Goal: Navigation & Orientation: Find specific page/section

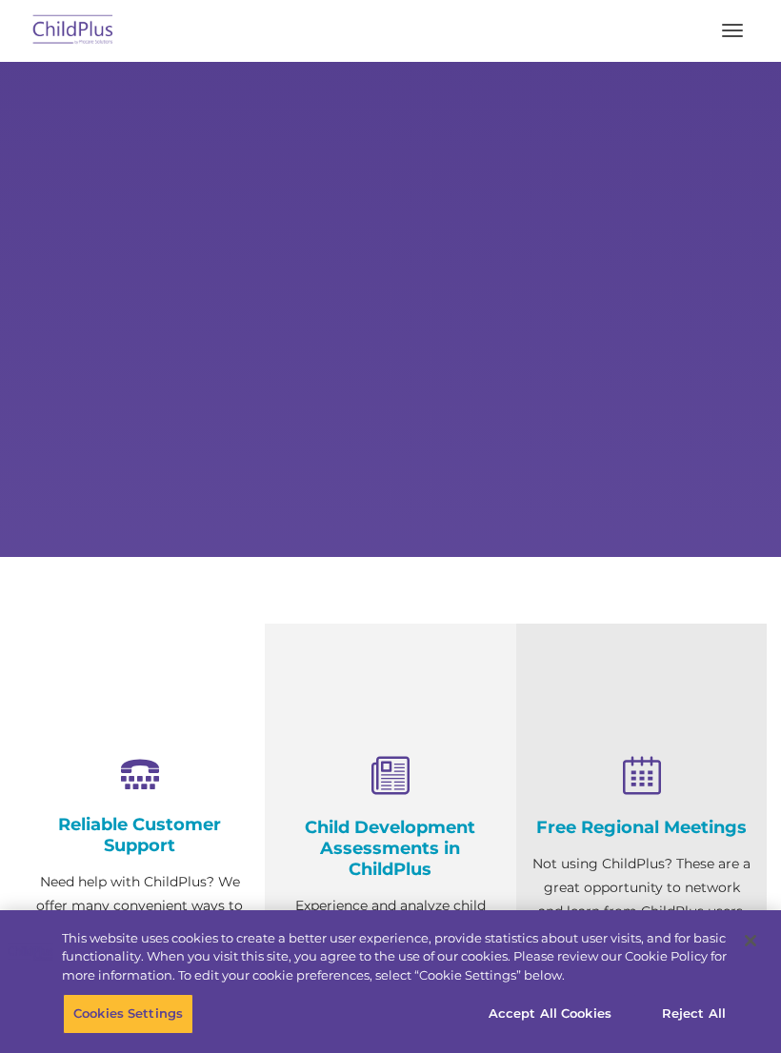
select select "MEDIUM"
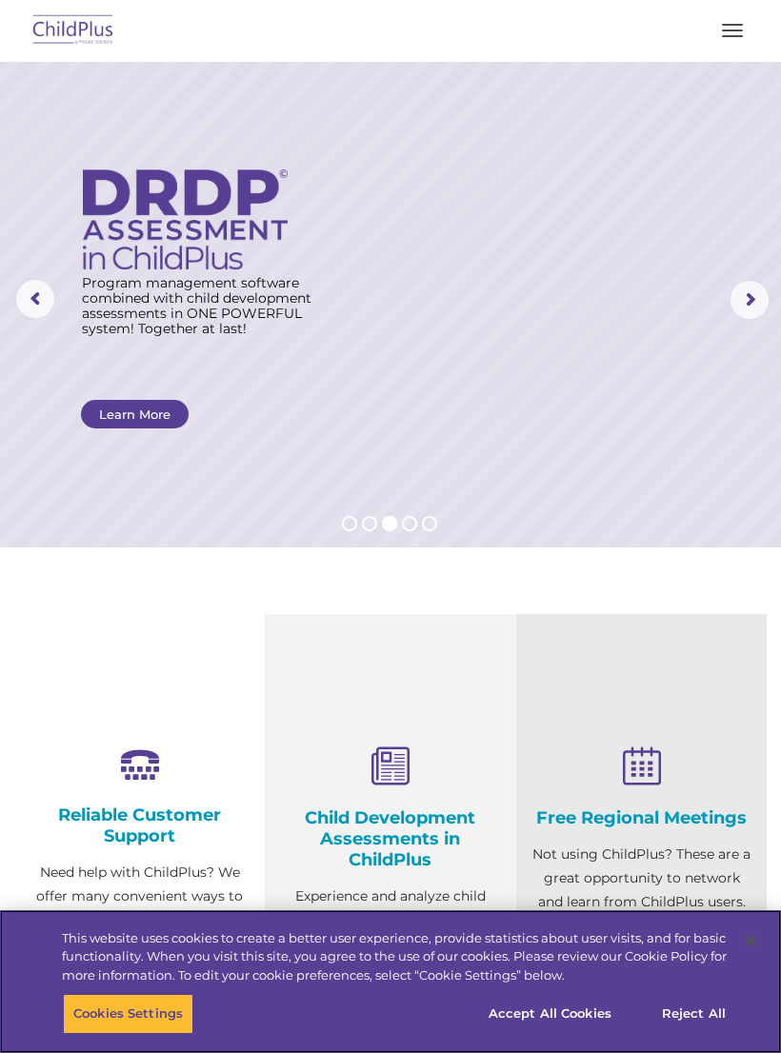
scroll to position [10, 0]
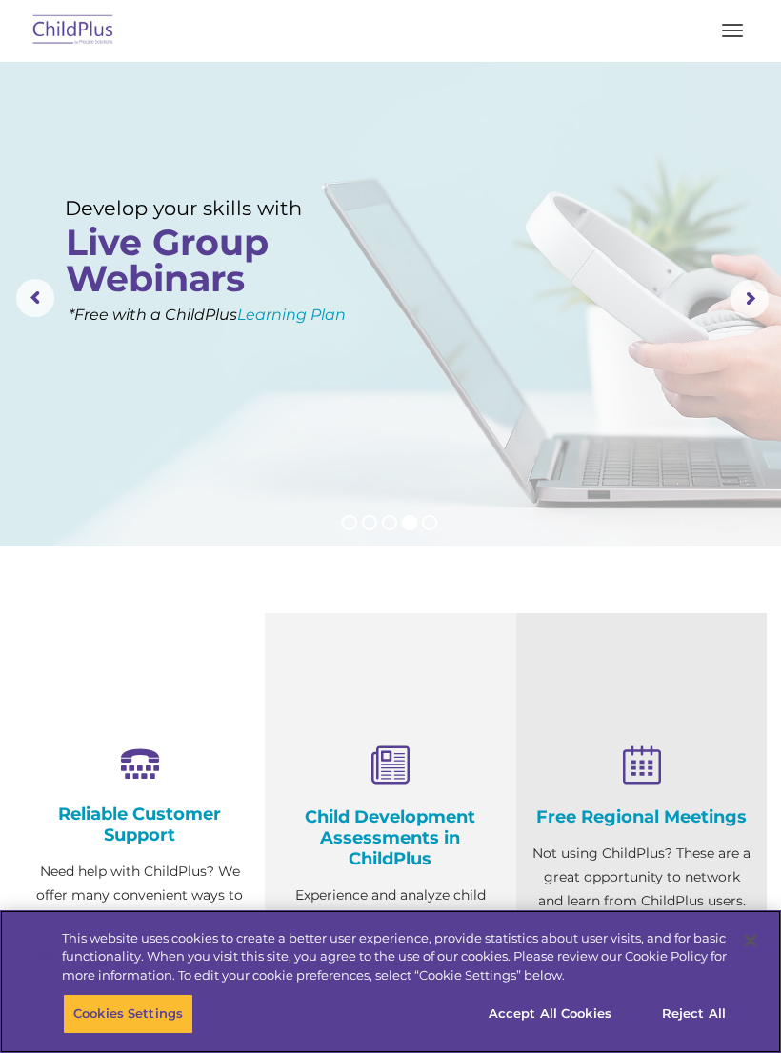
click at [720, 43] on button "button" at bounding box center [732, 30] width 40 height 30
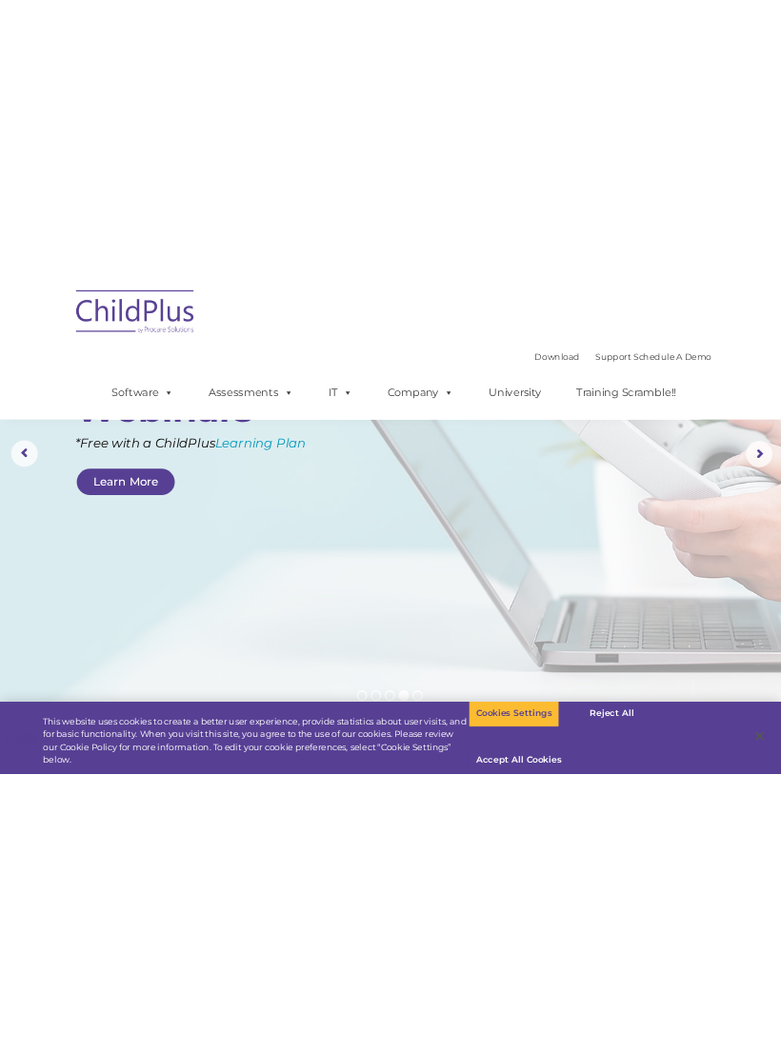
scroll to position [0, 0]
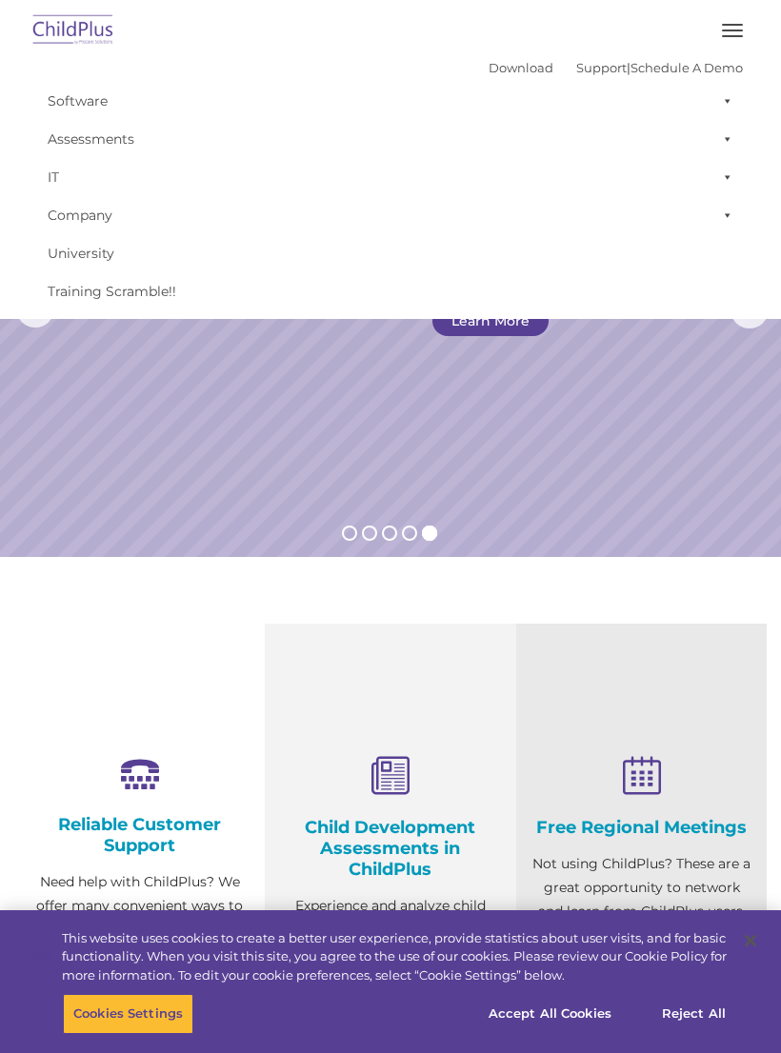
click at [727, 30] on span "button" at bounding box center [732, 31] width 21 height 2
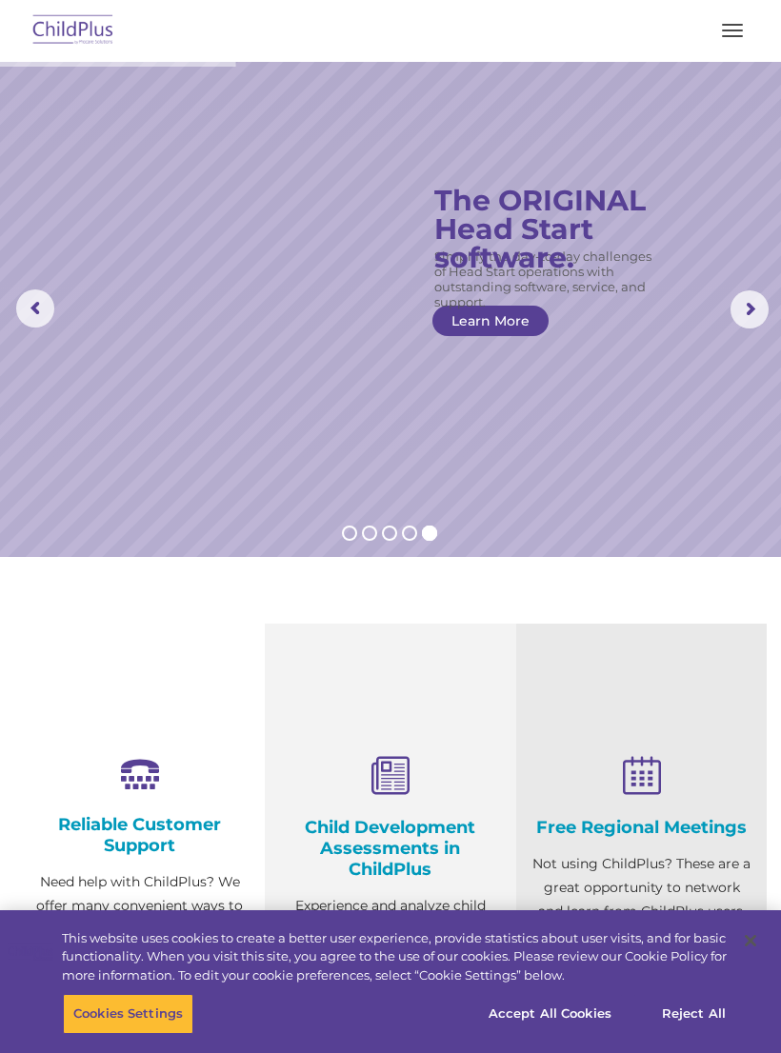
click at [734, 29] on button "button" at bounding box center [732, 30] width 40 height 30
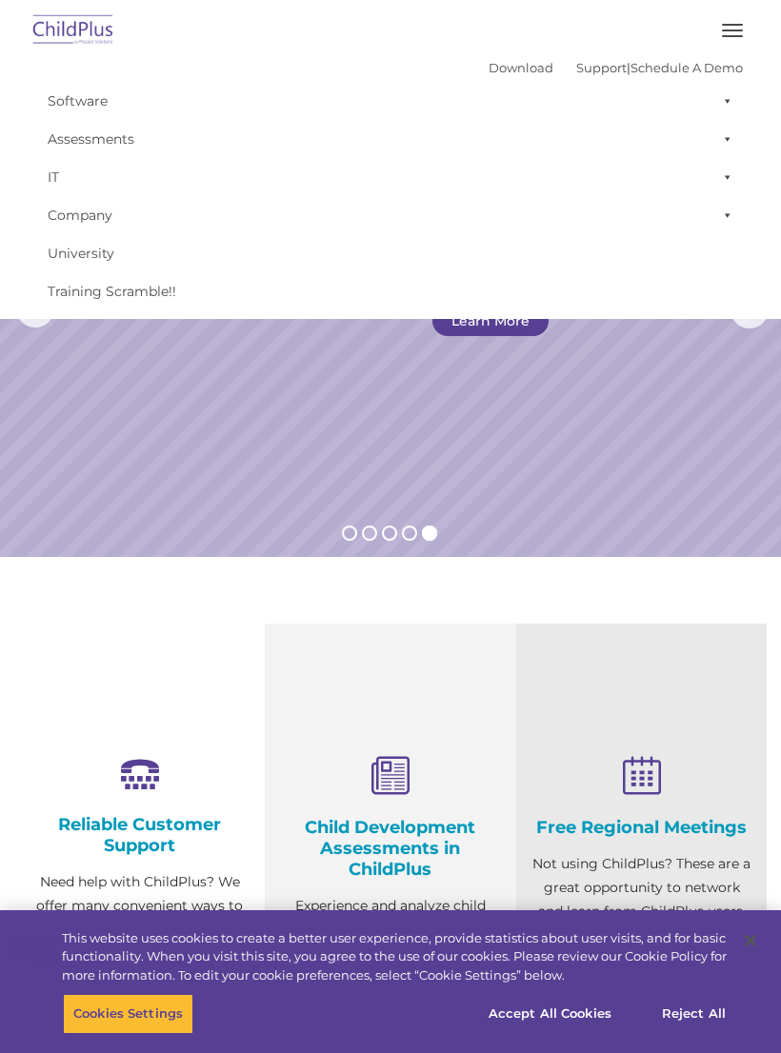
click at [733, 29] on button "button" at bounding box center [732, 30] width 40 height 30
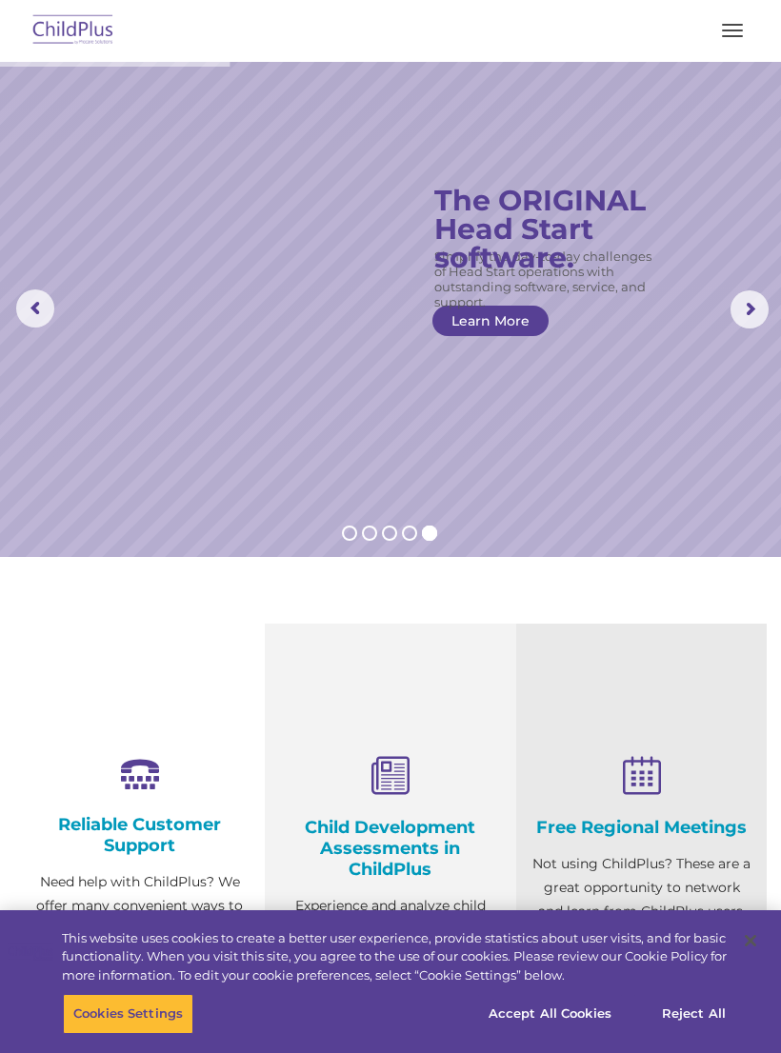
click at [724, 30] on span "button" at bounding box center [732, 31] width 21 height 2
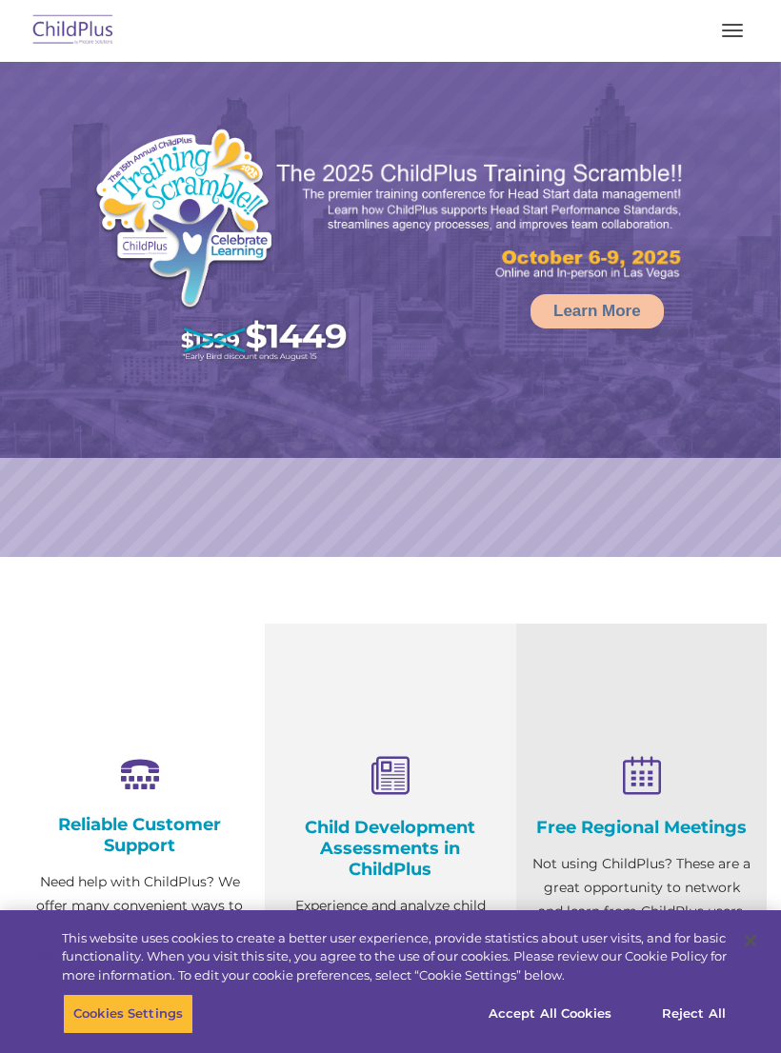
select select "MEDIUM"
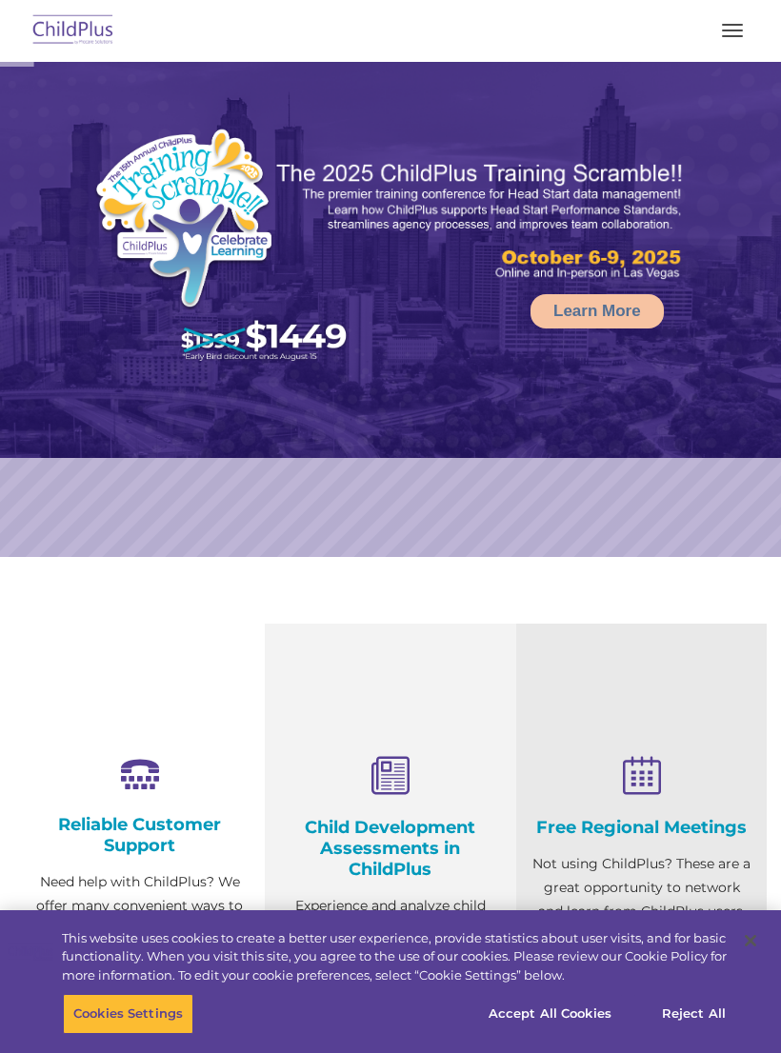
click at [733, 30] on span "button" at bounding box center [732, 31] width 21 height 2
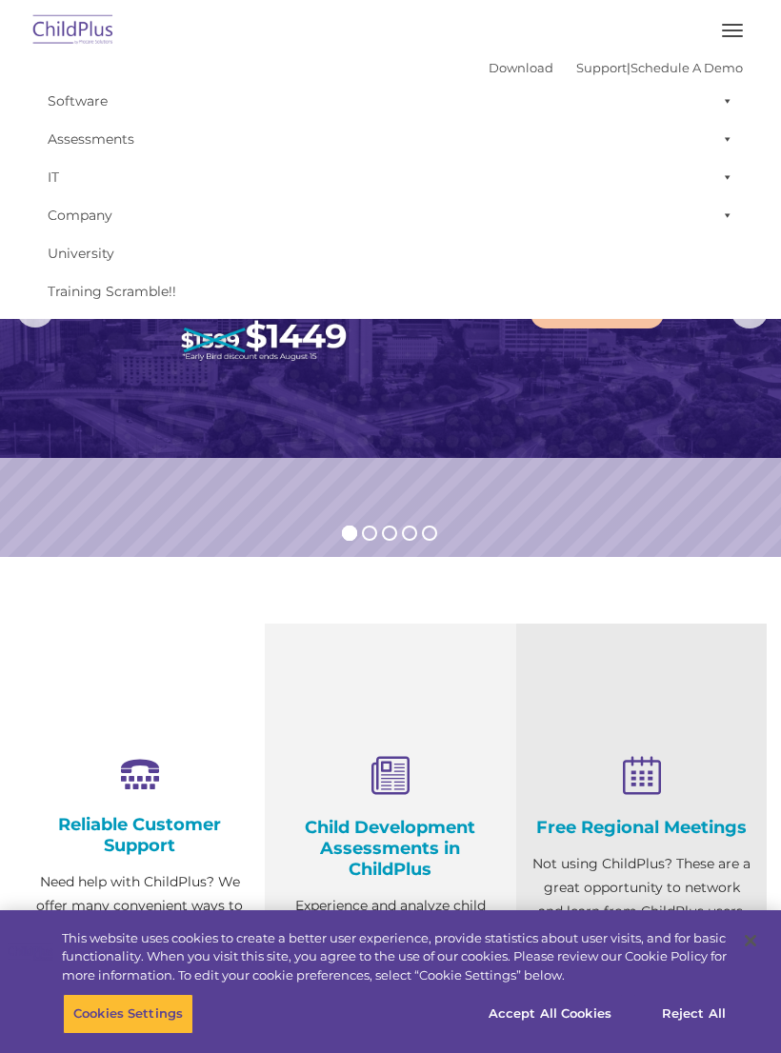
click at [657, 401] on img at bounding box center [390, 260] width 781 height 396
